Goal: Transaction & Acquisition: Purchase product/service

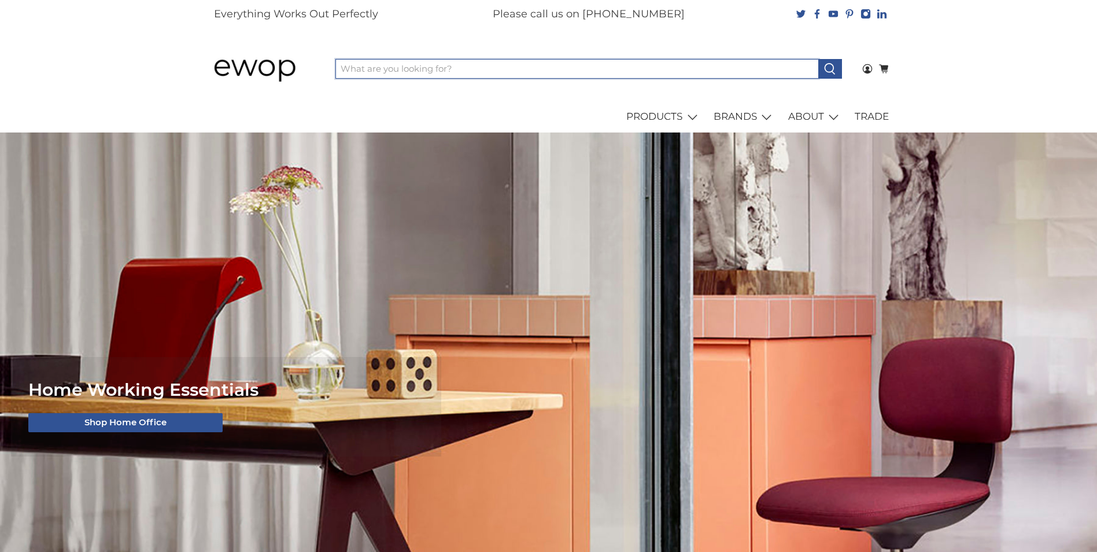
click at [397, 69] on input "What are you looking for?" at bounding box center [578, 69] width 484 height 20
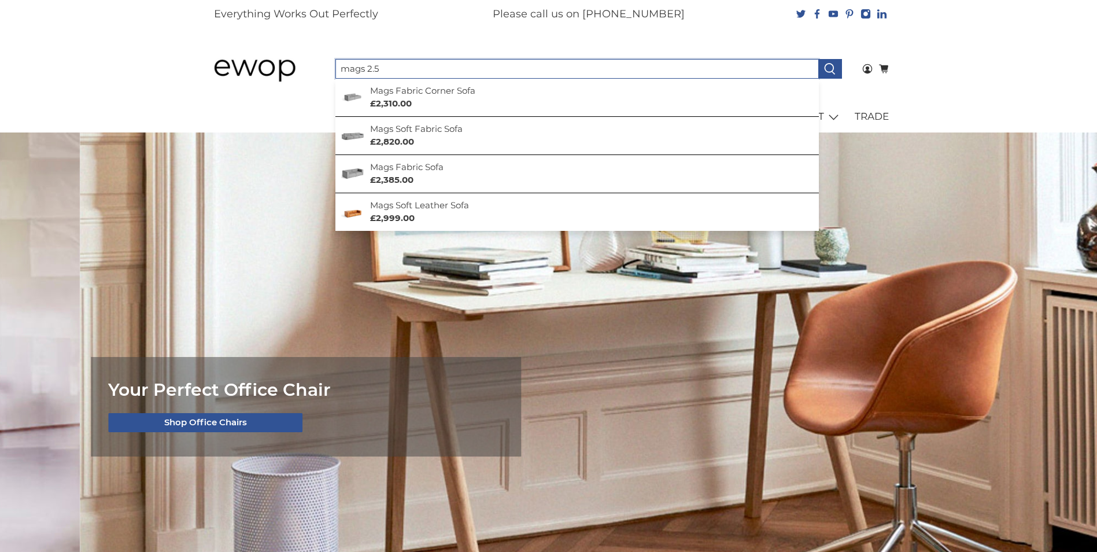
type input "mags 2.5"
click at [819, 59] on button at bounding box center [831, 69] width 24 height 20
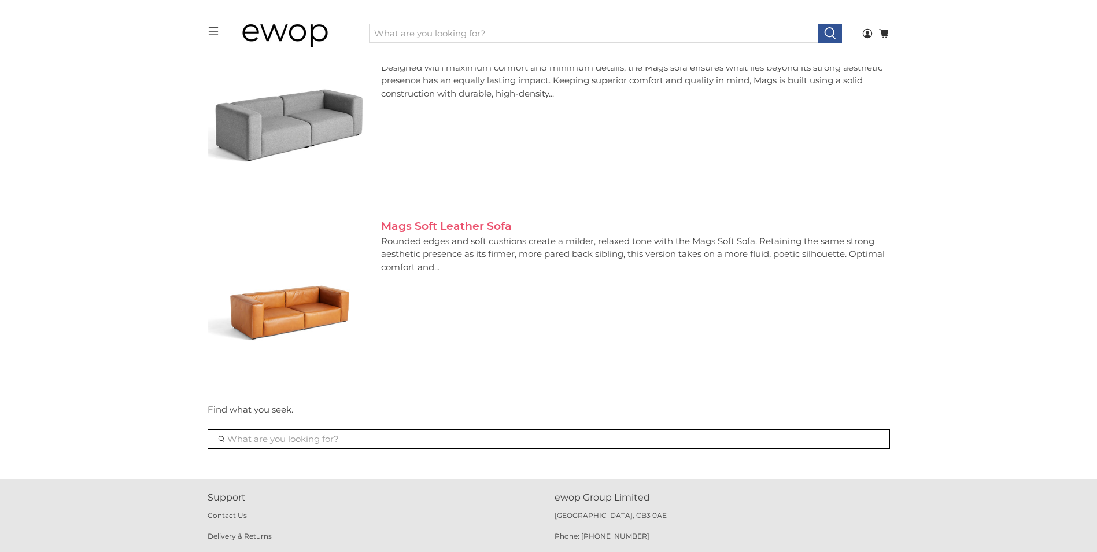
scroll to position [349, 0]
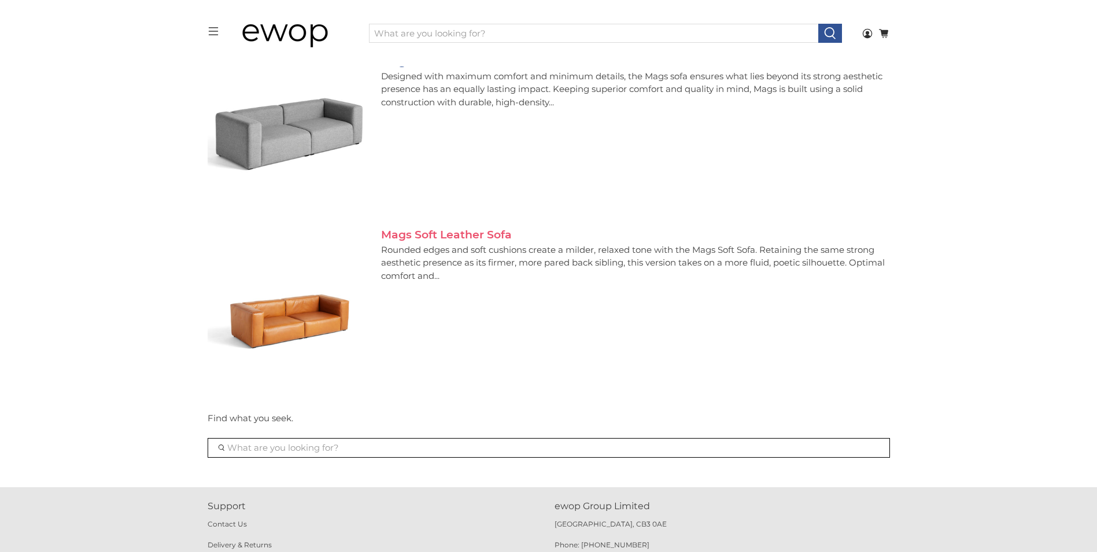
click at [461, 233] on link "Mags Soft Leather Sofa" at bounding box center [446, 234] width 131 height 13
